Goal: Browse casually

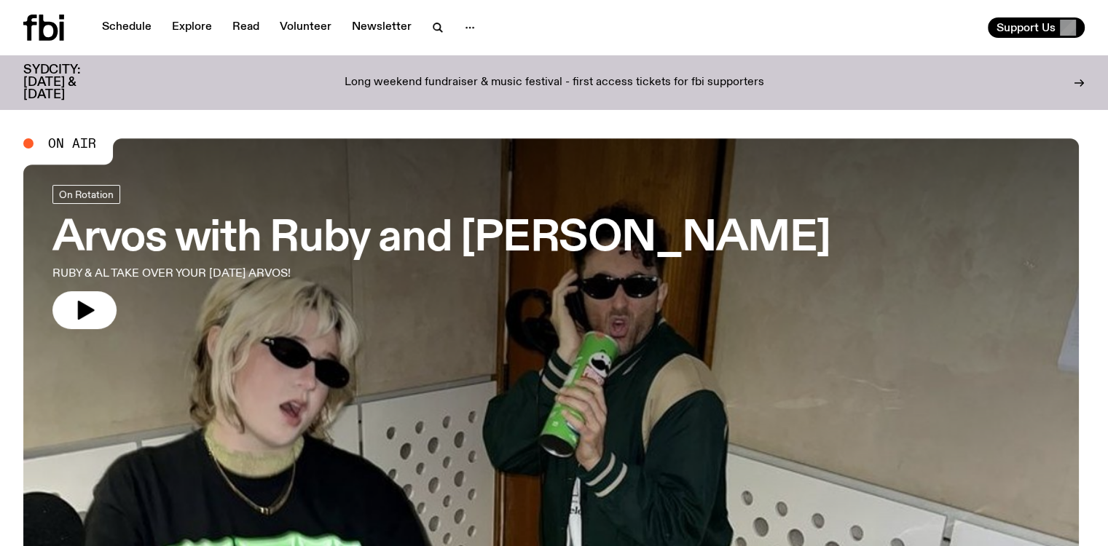
click at [90, 319] on icon "button" at bounding box center [84, 310] width 23 height 23
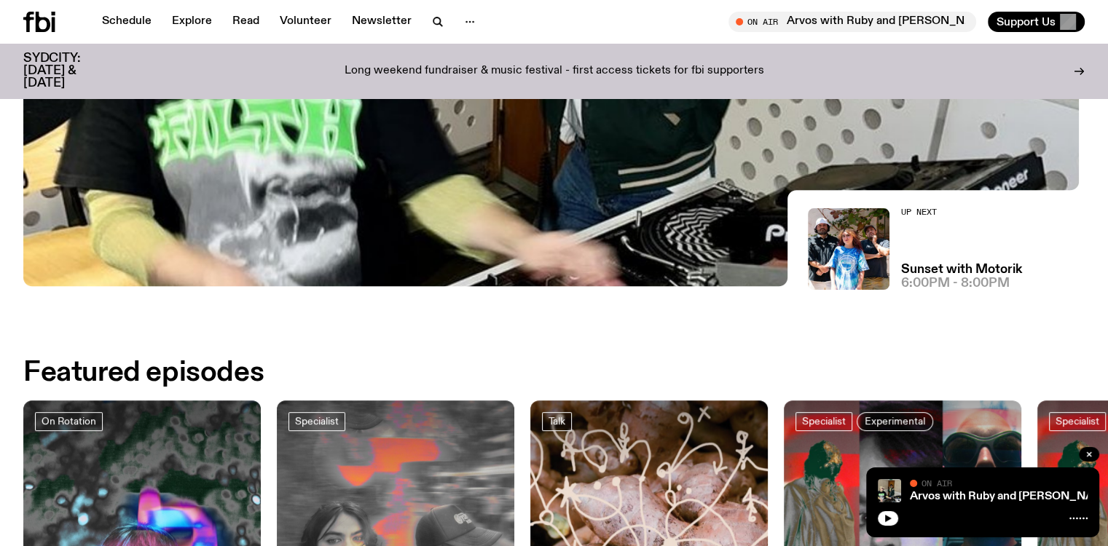
scroll to position [143, 0]
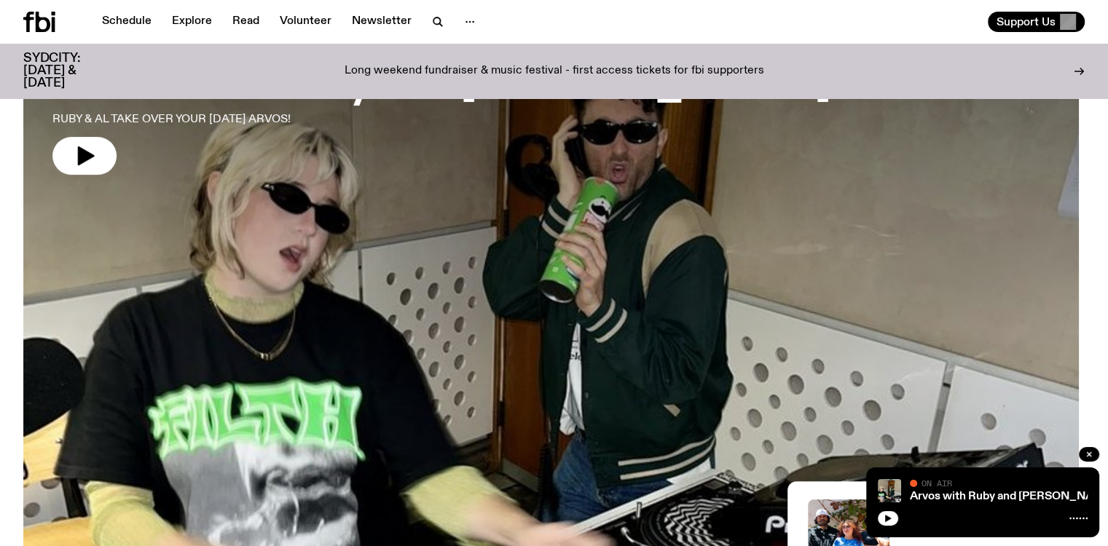
click at [82, 157] on icon "button" at bounding box center [86, 155] width 17 height 19
